Goal: Check status: Check status

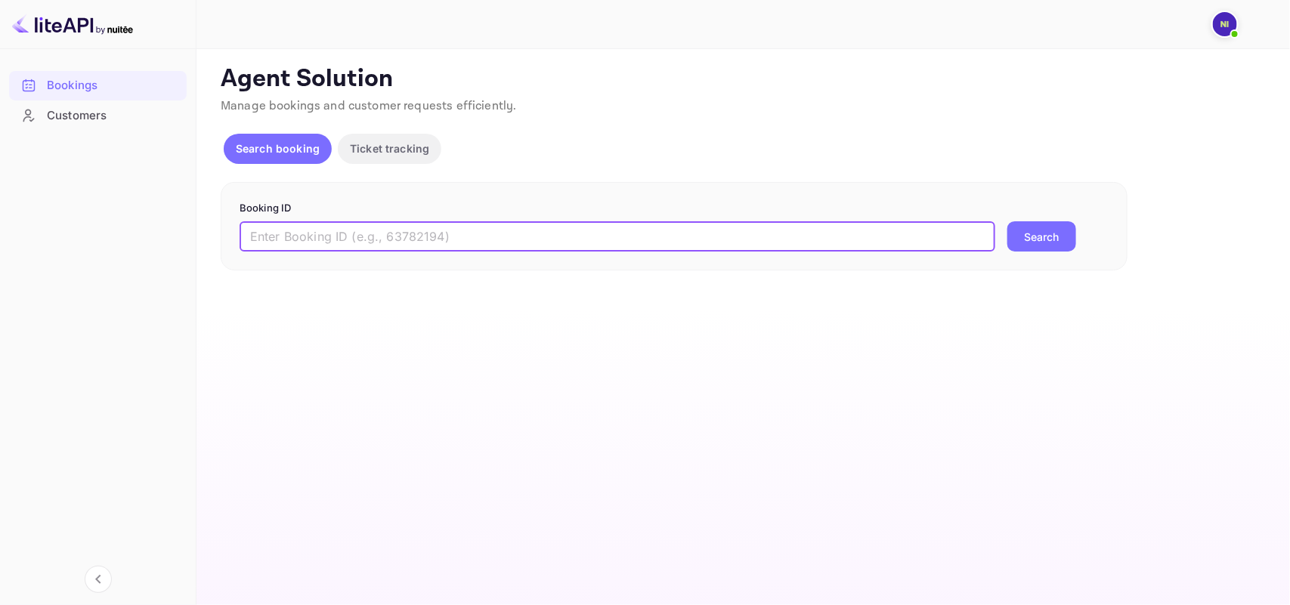
click at [336, 237] on input "text" at bounding box center [618, 236] width 756 height 30
paste input "9101848"
type input "9101848"
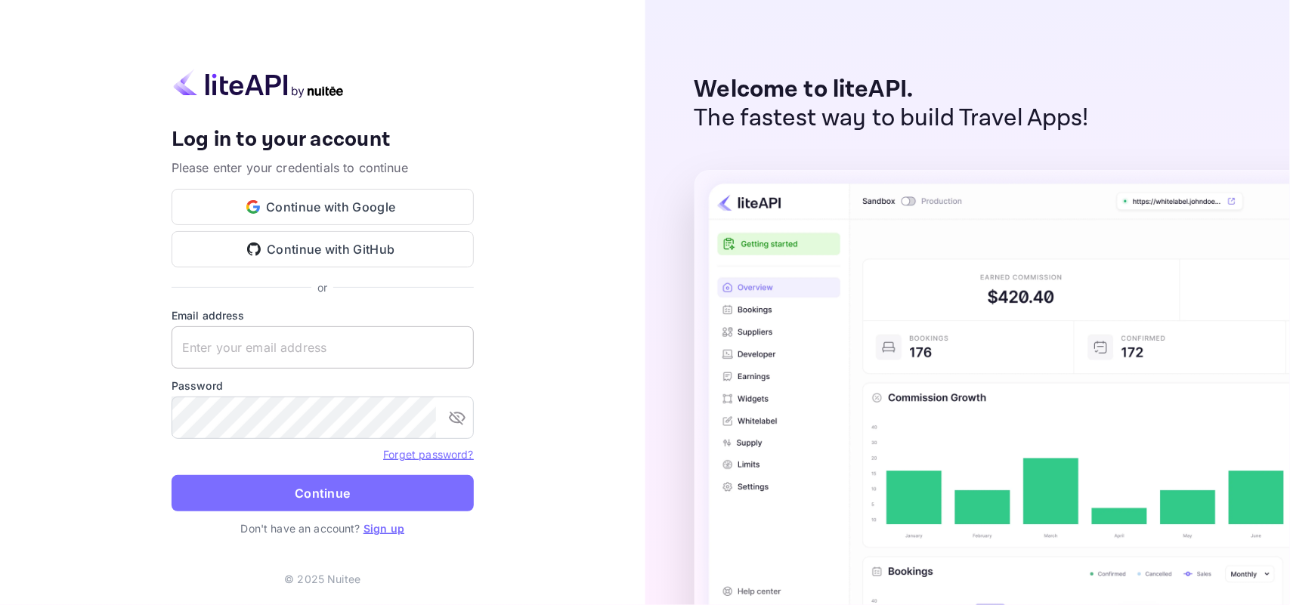
type input "[EMAIL_ADDRESS][DOMAIN_NAME]"
drag, startPoint x: 296, startPoint y: 363, endPoint x: 292, endPoint y: 393, distance: 30.4
click at [296, 363] on input "[EMAIL_ADDRESS][DOMAIN_NAME]" at bounding box center [323, 347] width 302 height 42
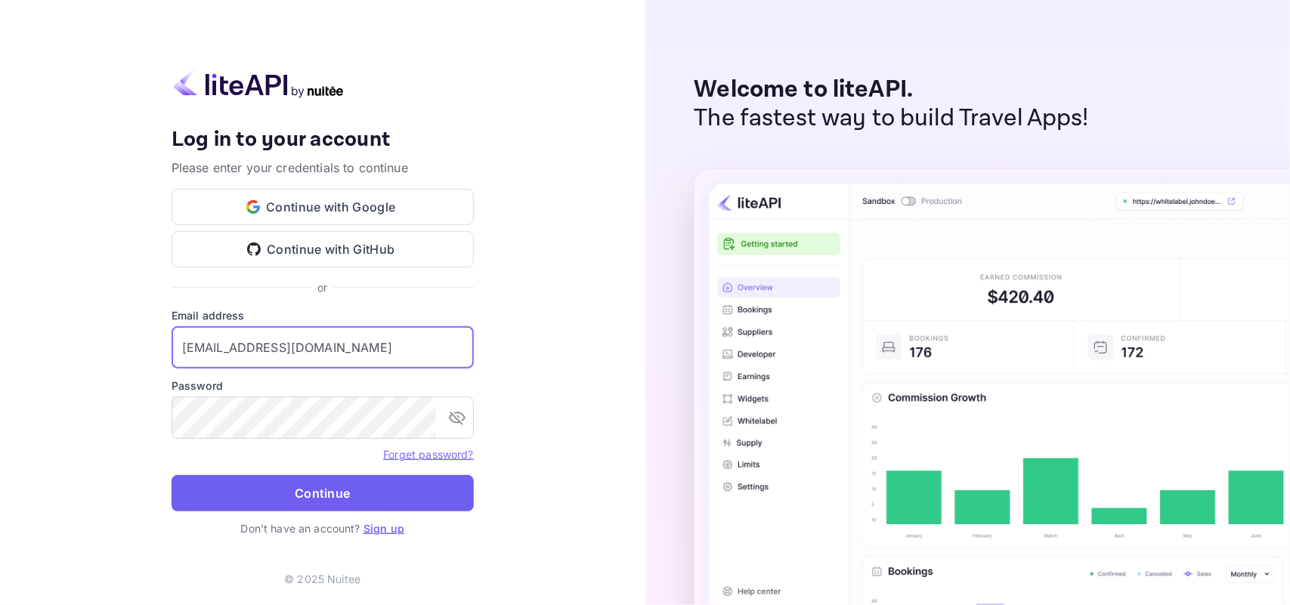
click at [323, 485] on button "Continue" at bounding box center [323, 493] width 302 height 36
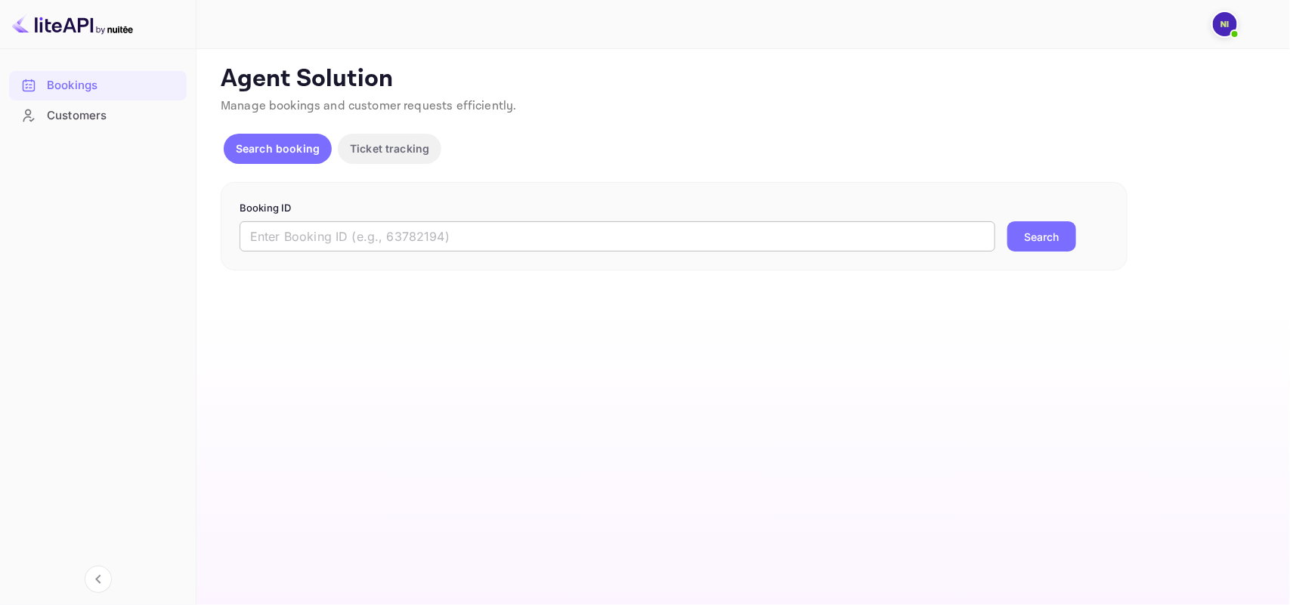
click at [460, 235] on input "text" at bounding box center [618, 236] width 756 height 30
paste input "9101848"
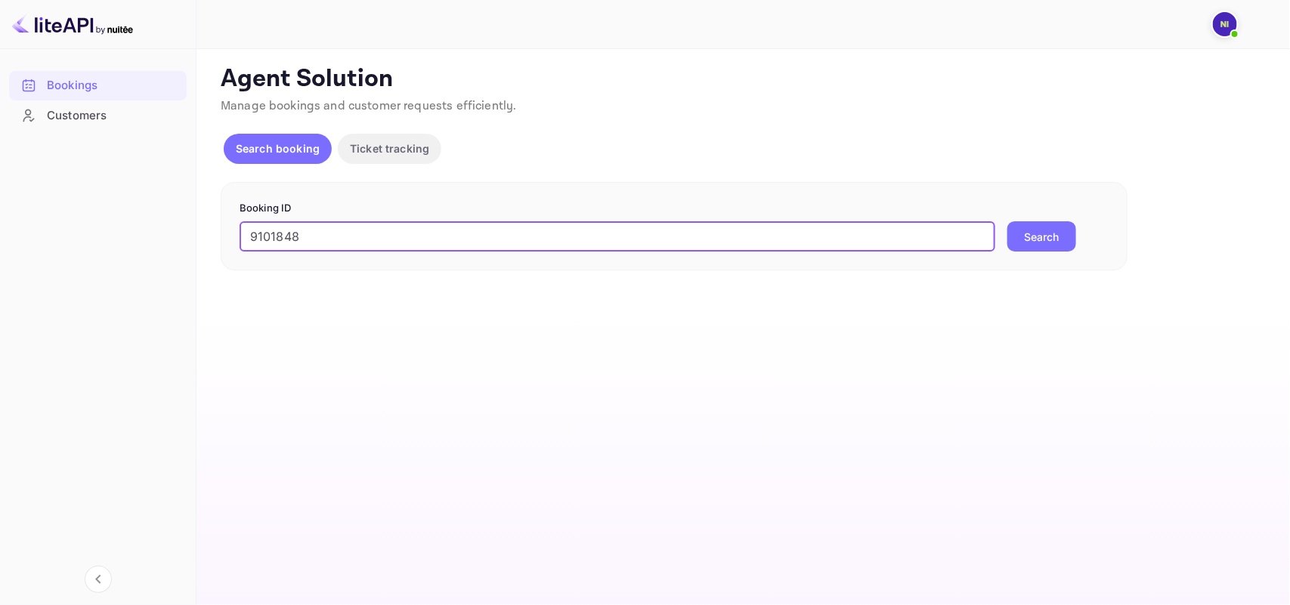
type input "9101848"
click at [1041, 225] on button "Search" at bounding box center [1041, 236] width 69 height 30
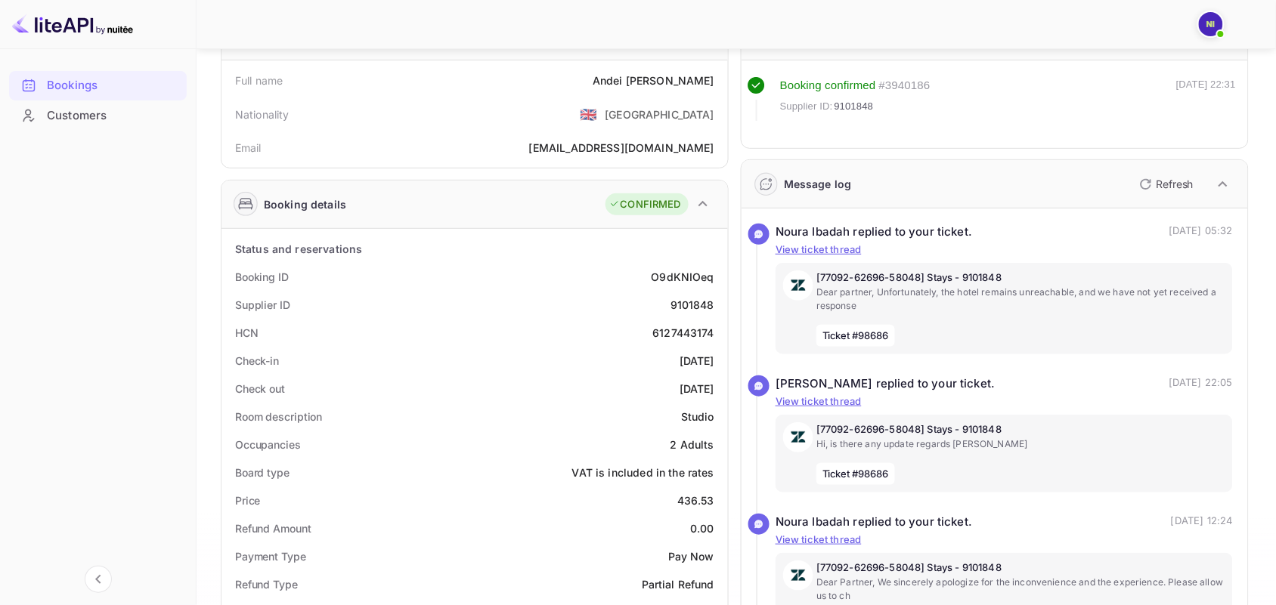
scroll to position [189, 0]
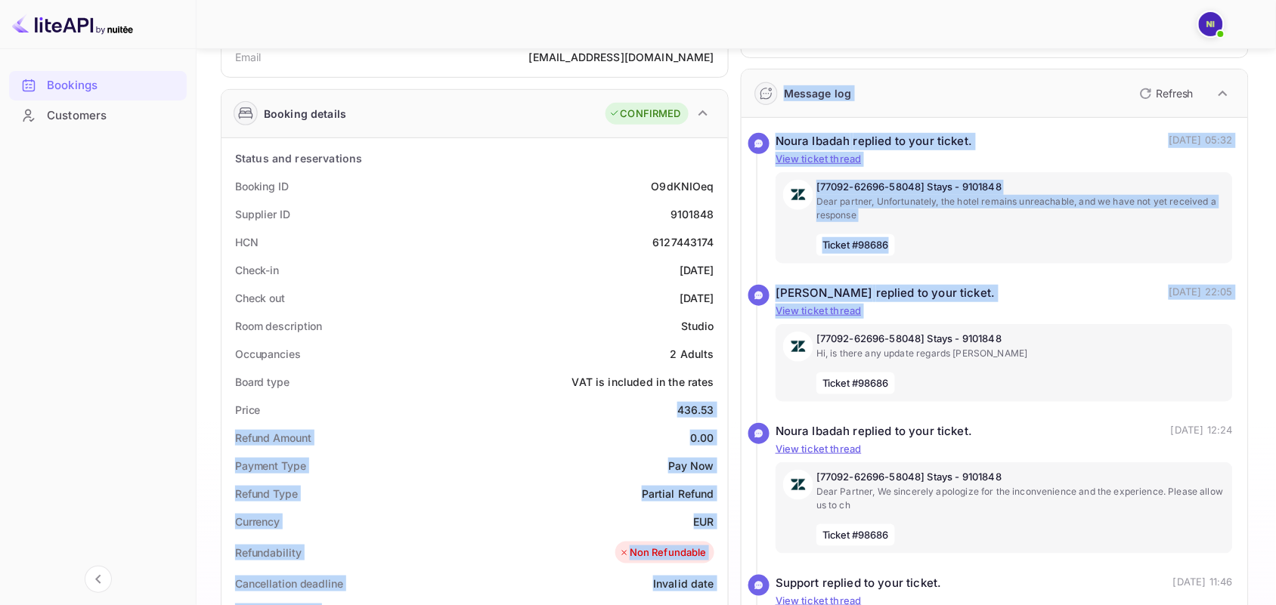
copy div "436.53 Refund Amount 0.00 Payment Type Pay Now Refund Type Partial Refund Curre…"
drag, startPoint x: 673, startPoint y: 412, endPoint x: 730, endPoint y: 409, distance: 57.5
click at [730, 409] on div "Guest information Full name Andei [PERSON_NAME] Nationality 🇬🇧 [DEMOGRAPHIC_DAT…" at bounding box center [729, 479] width 1040 height 1140
click at [681, 435] on div "Refund Amount 0.00" at bounding box center [474, 438] width 494 height 28
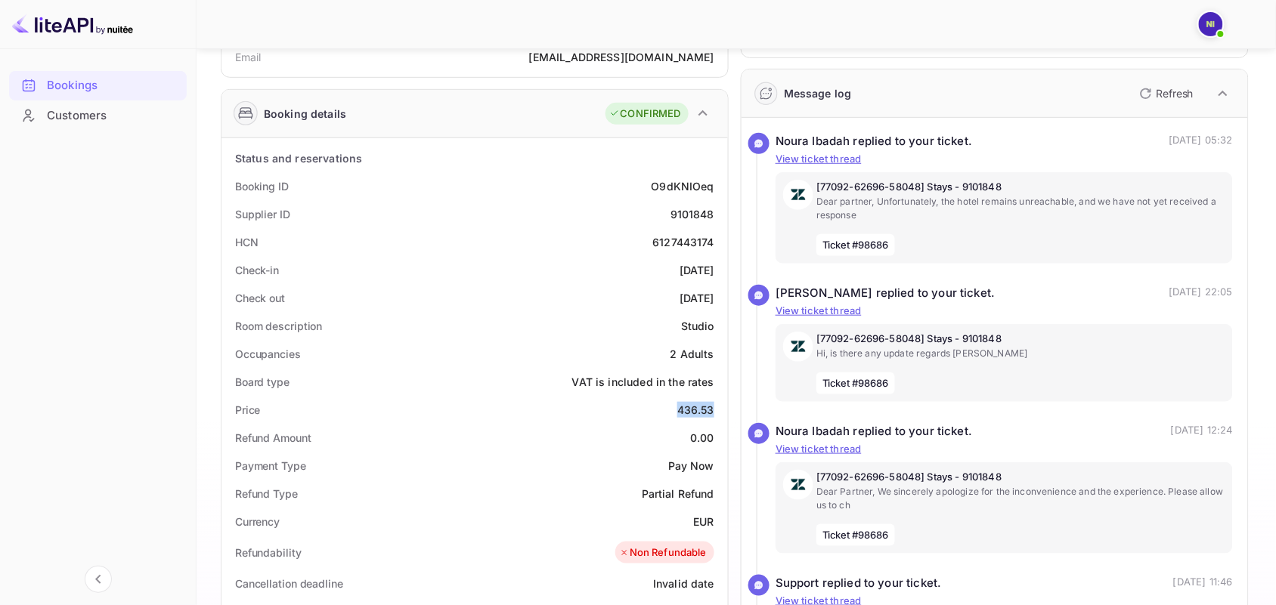
drag, startPoint x: 678, startPoint y: 412, endPoint x: 718, endPoint y: 413, distance: 40.1
click at [718, 413] on div "Price 436.53" at bounding box center [474, 410] width 494 height 28
copy div "436.53"
